Goal: Information Seeking & Learning: Learn about a topic

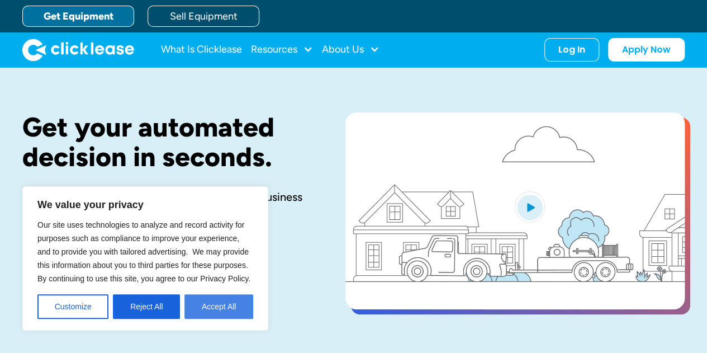
click at [226, 304] on button "Accept All" at bounding box center [218, 306] width 69 height 25
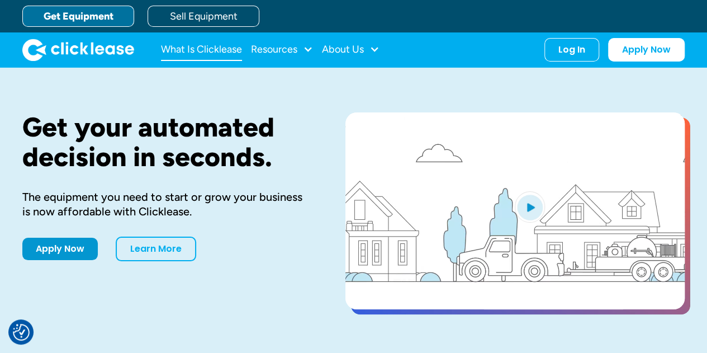
click at [214, 52] on link "What Is Clicklease" at bounding box center [201, 50] width 81 height 22
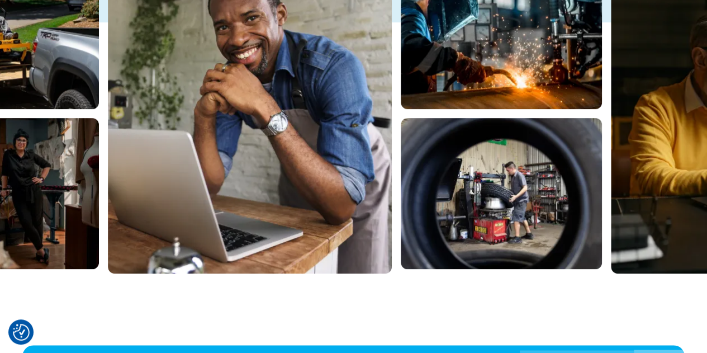
scroll to position [296, 0]
